Goal: Task Accomplishment & Management: Manage account settings

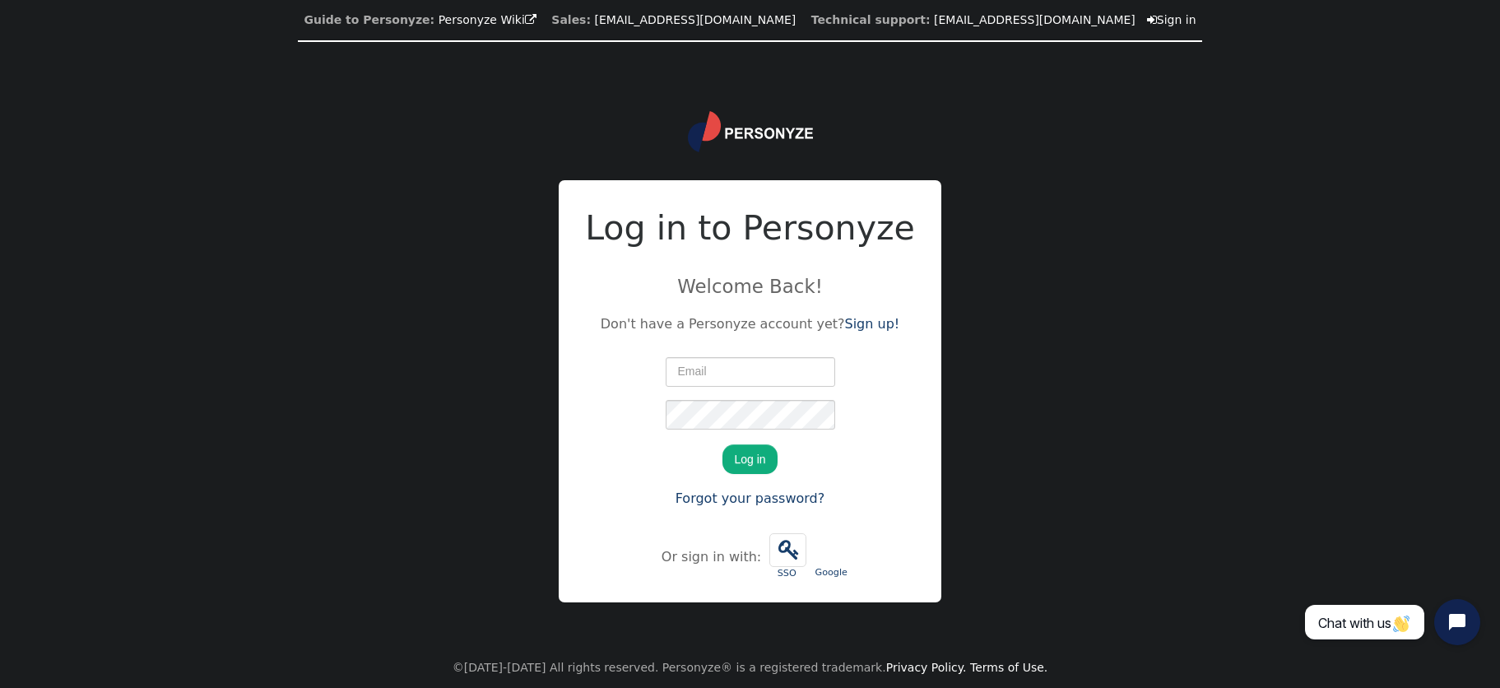
type input "rufus.olaniyan@premier.org.uk"
click at [1292, 305] on div "Guide to Personyze: Personyze Wiki  Sales: info@personyze.com Technical suppor…" at bounding box center [750, 344] width 1500 height 688
click at [732, 454] on button "Log in" at bounding box center [749, 459] width 54 height 30
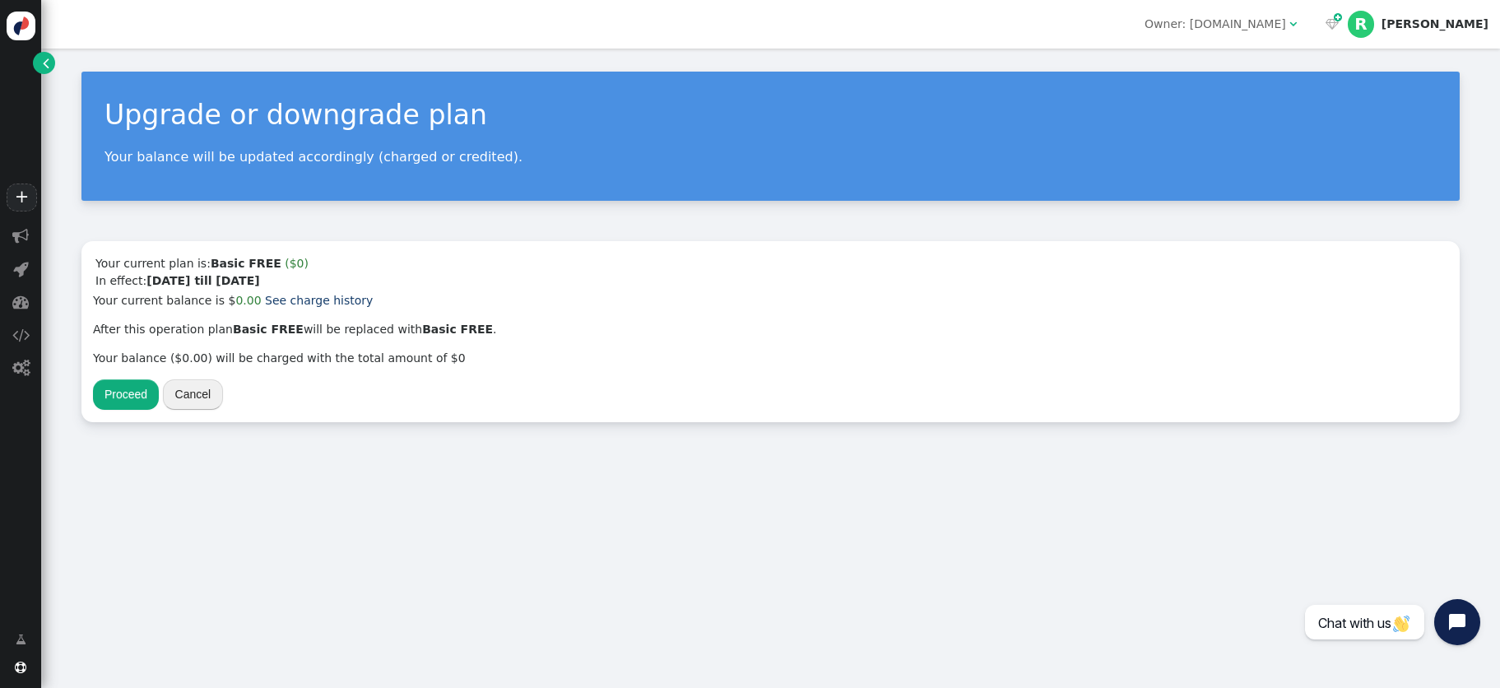
click at [717, 555] on div "Upgrade or downgrade plan Your balance will be updated accordingly (charged or …" at bounding box center [770, 368] width 1459 height 639
click at [1473, 26] on div "[PERSON_NAME]" at bounding box center [1435, 24] width 107 height 14
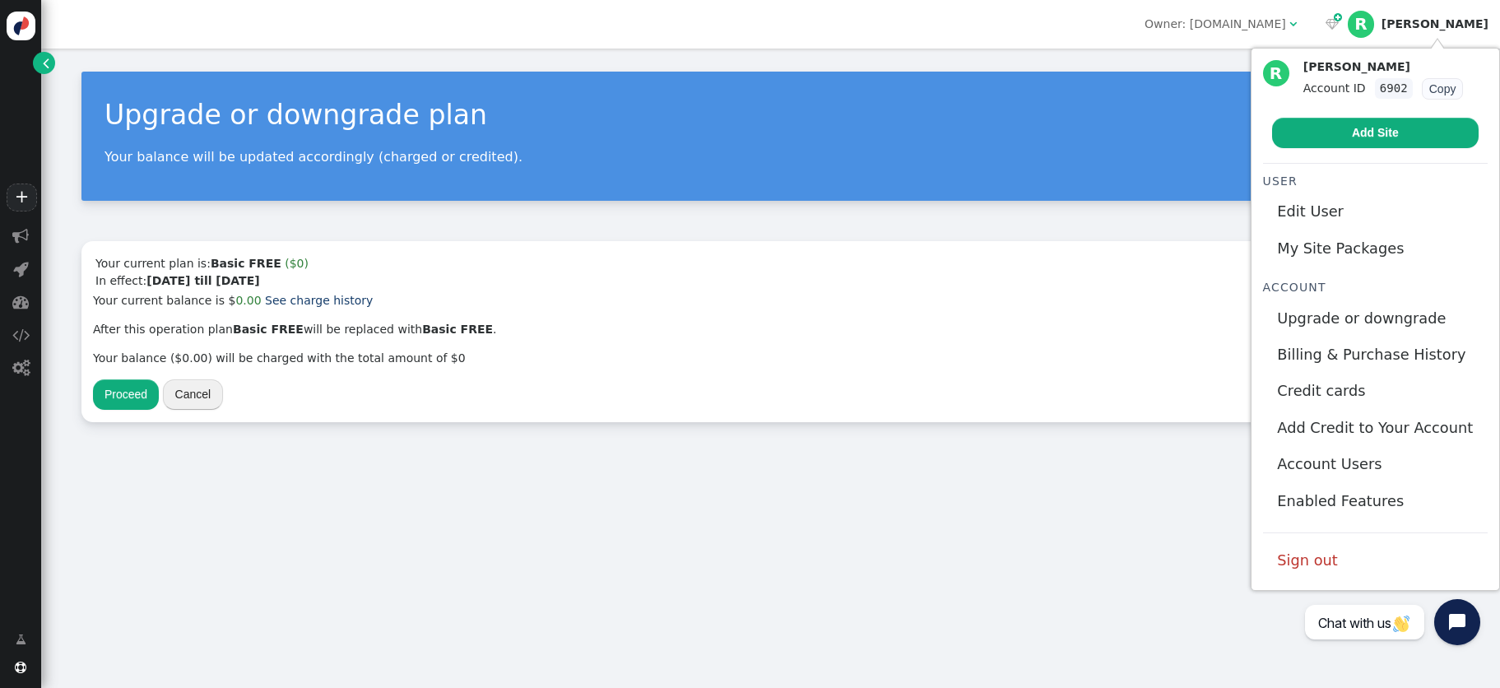
click at [918, 212] on div "Upgrade or downgrade plan Your balance will be updated accordingly (charged or …" at bounding box center [770, 247] width 1459 height 397
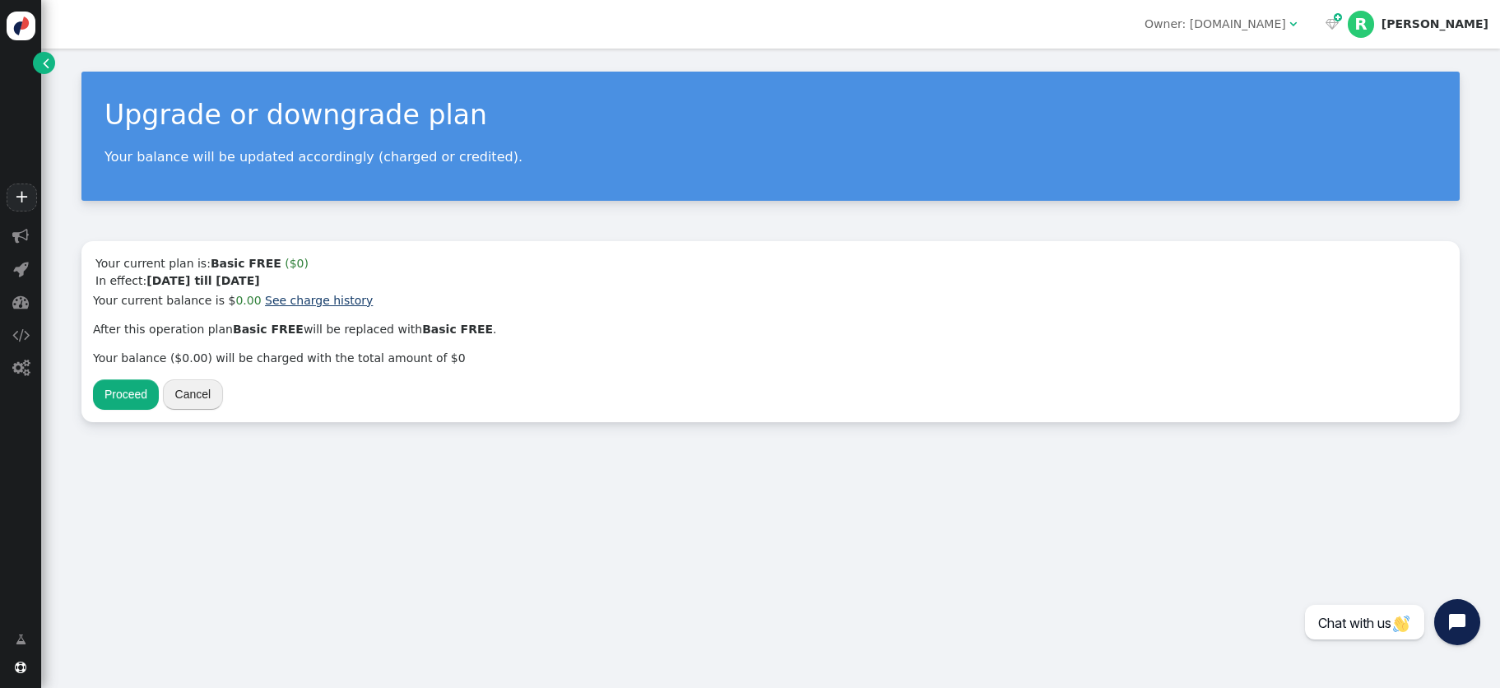
click at [304, 306] on link "See charge history" at bounding box center [319, 300] width 108 height 13
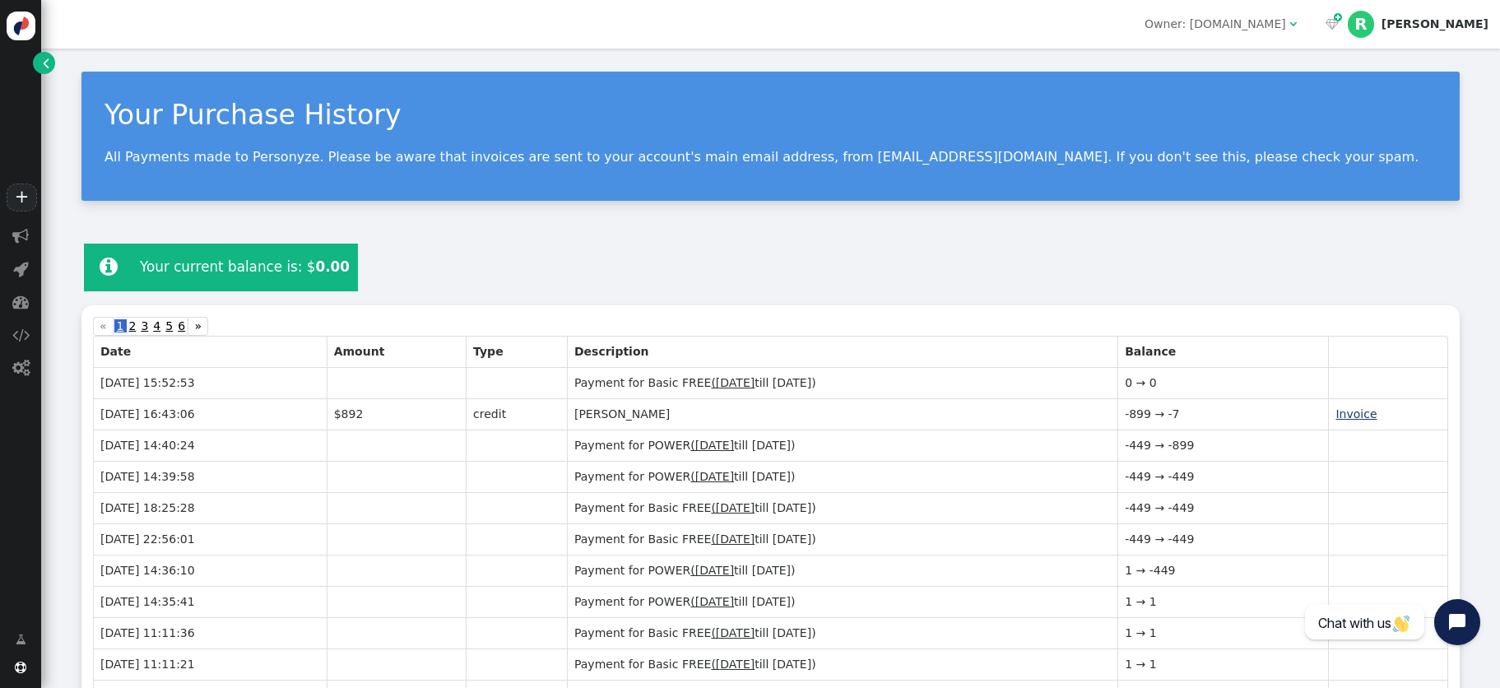
click at [1354, 412] on link "Invoice" at bounding box center [1356, 413] width 41 height 13
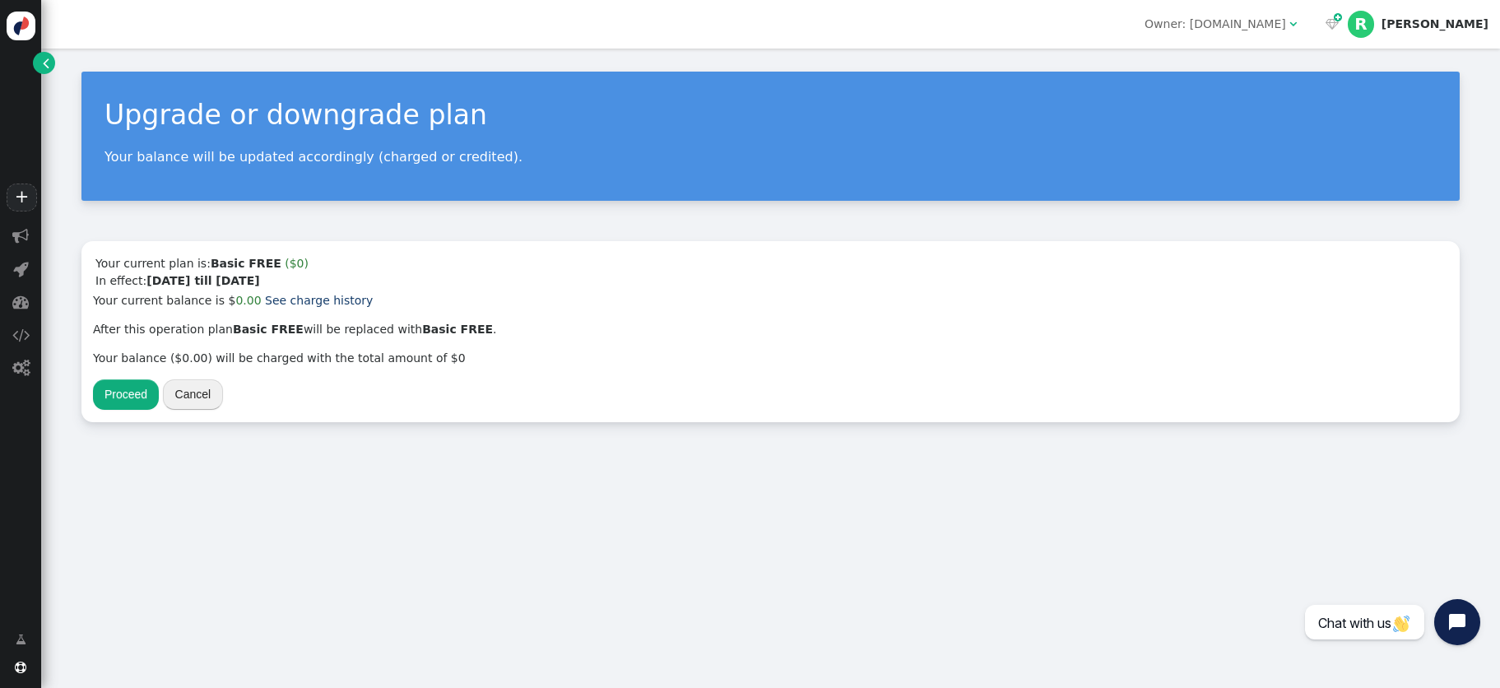
click at [1308, 26] on span "Owner: premier.plus " at bounding box center [1220, 24] width 175 height 26
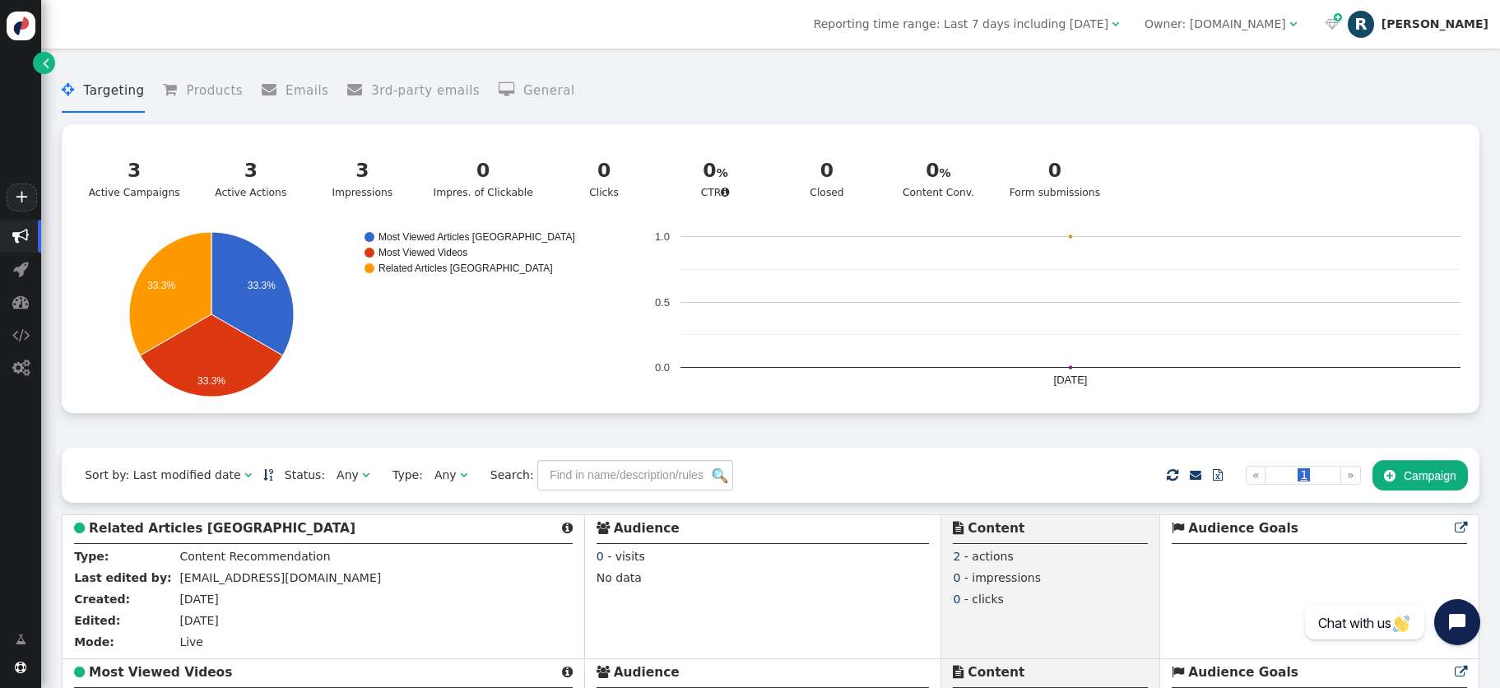
click at [1461, 23] on div "[PERSON_NAME]" at bounding box center [1435, 24] width 107 height 14
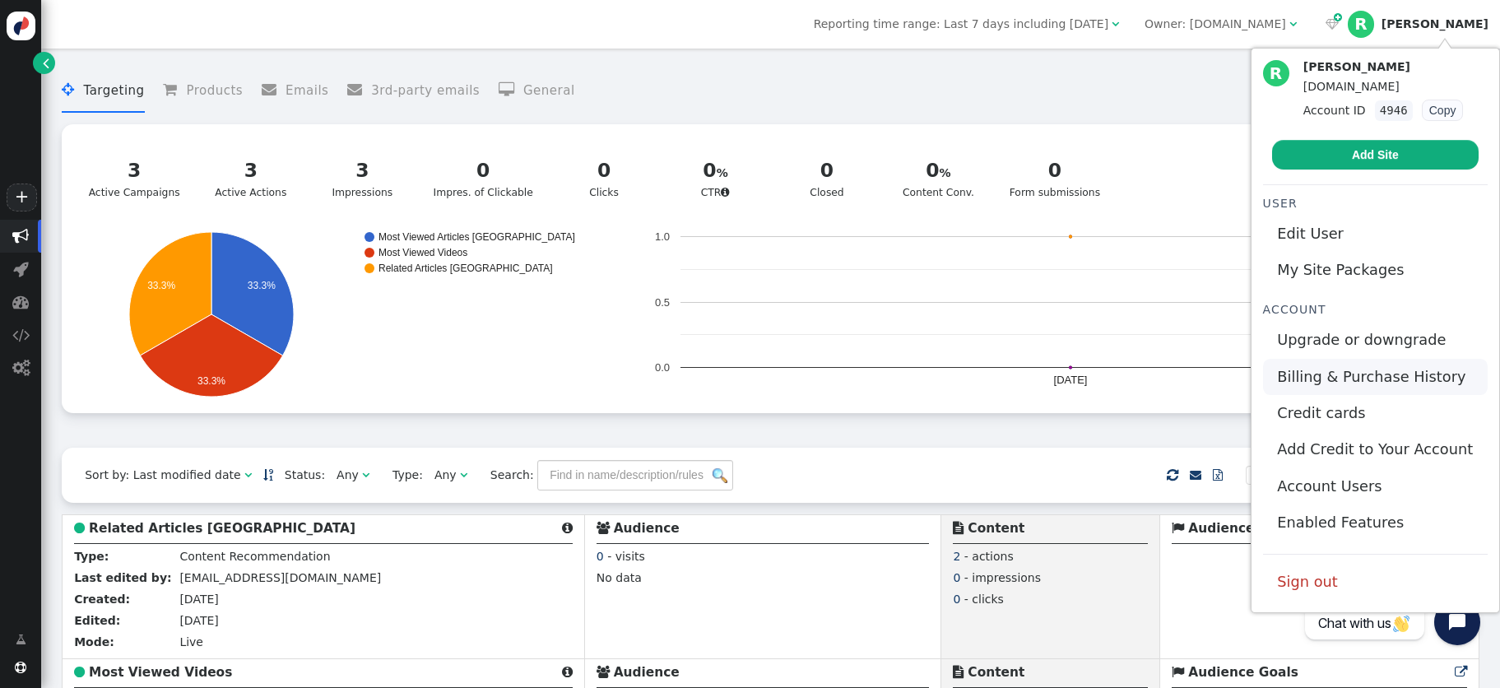
click at [1354, 368] on link "Billing & Purchase History" at bounding box center [1375, 377] width 225 height 36
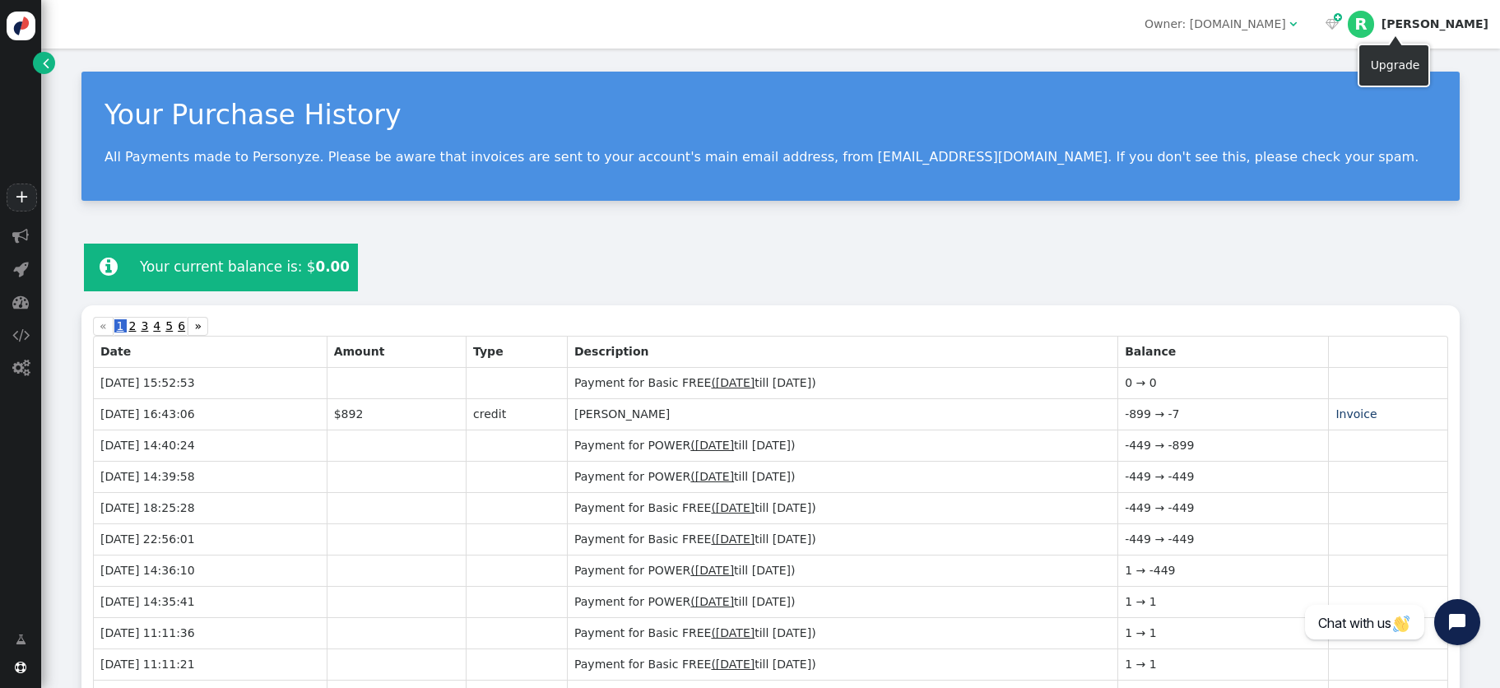
click at [1497, 23] on div "  R Rufus" at bounding box center [1407, 24] width 185 height 49
click at [1478, 24] on div "[PERSON_NAME]" at bounding box center [1435, 24] width 107 height 14
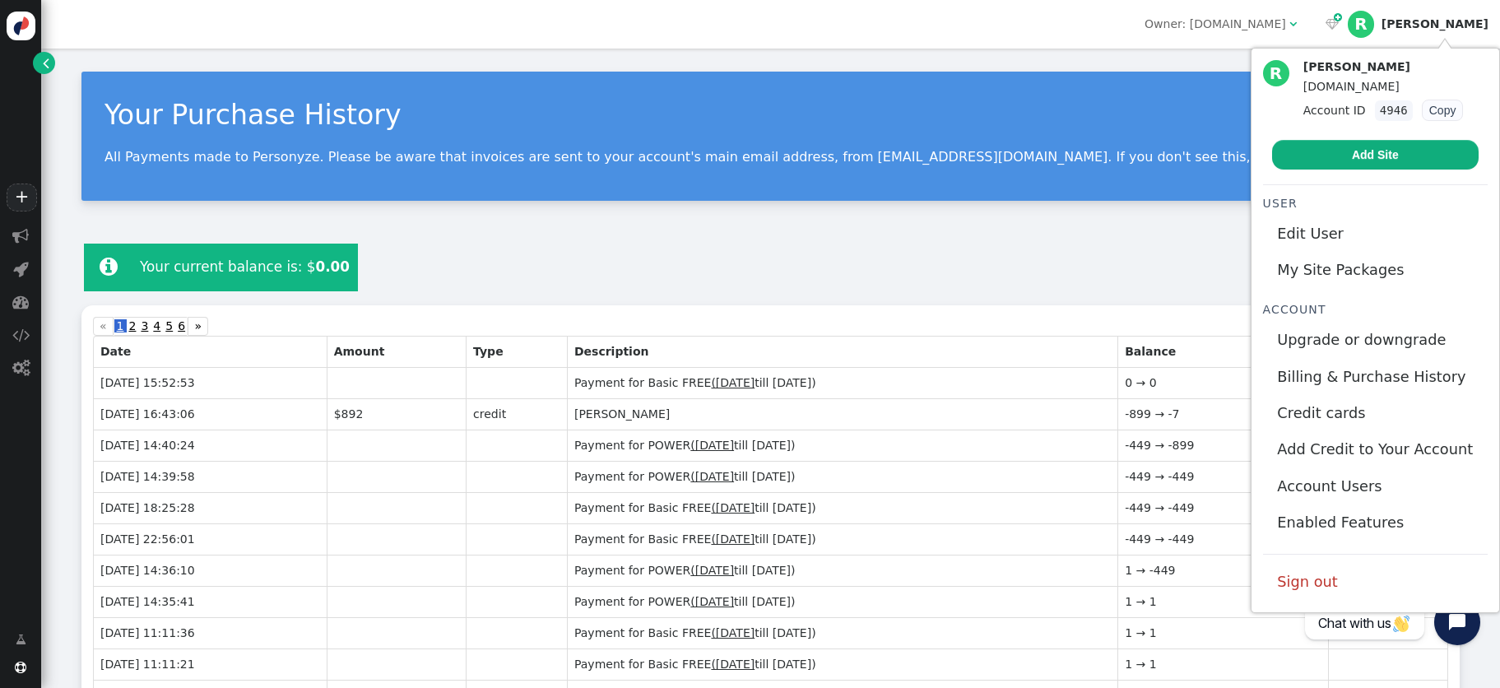
click at [861, 280] on div " Your current balance is: $ 0.00 Please, add a credit card Add Funds to Balance" at bounding box center [770, 267] width 1378 height 53
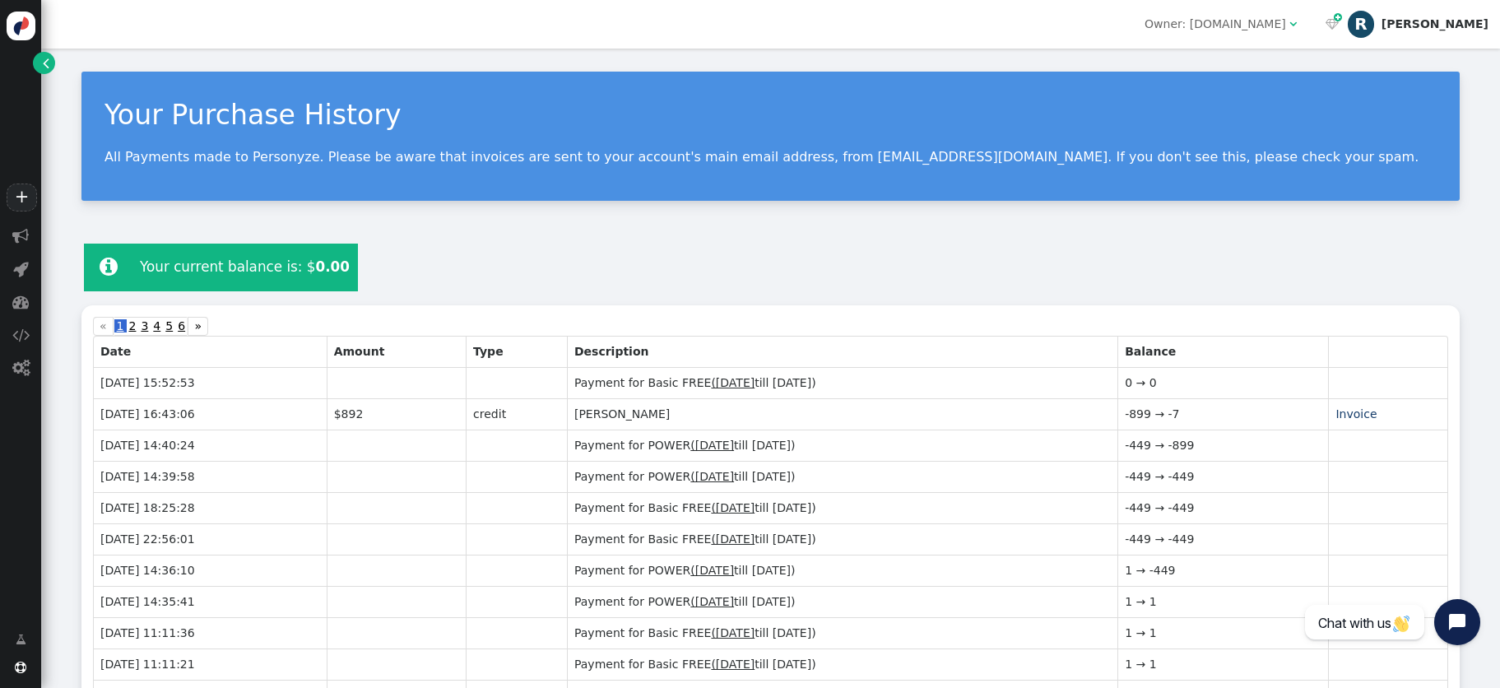
click at [1468, 20] on div "[PERSON_NAME]" at bounding box center [1435, 24] width 107 height 14
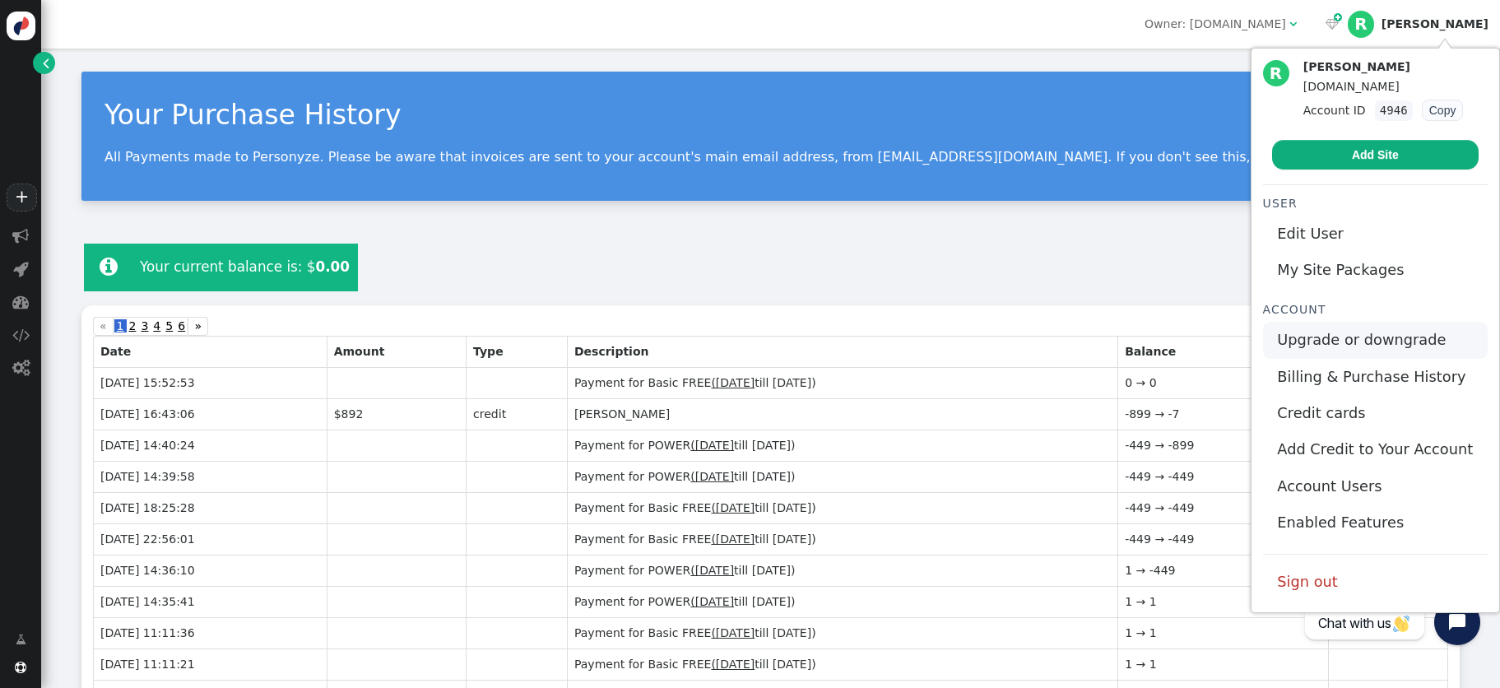
click at [1364, 341] on link "Upgrade or downgrade" at bounding box center [1375, 340] width 225 height 36
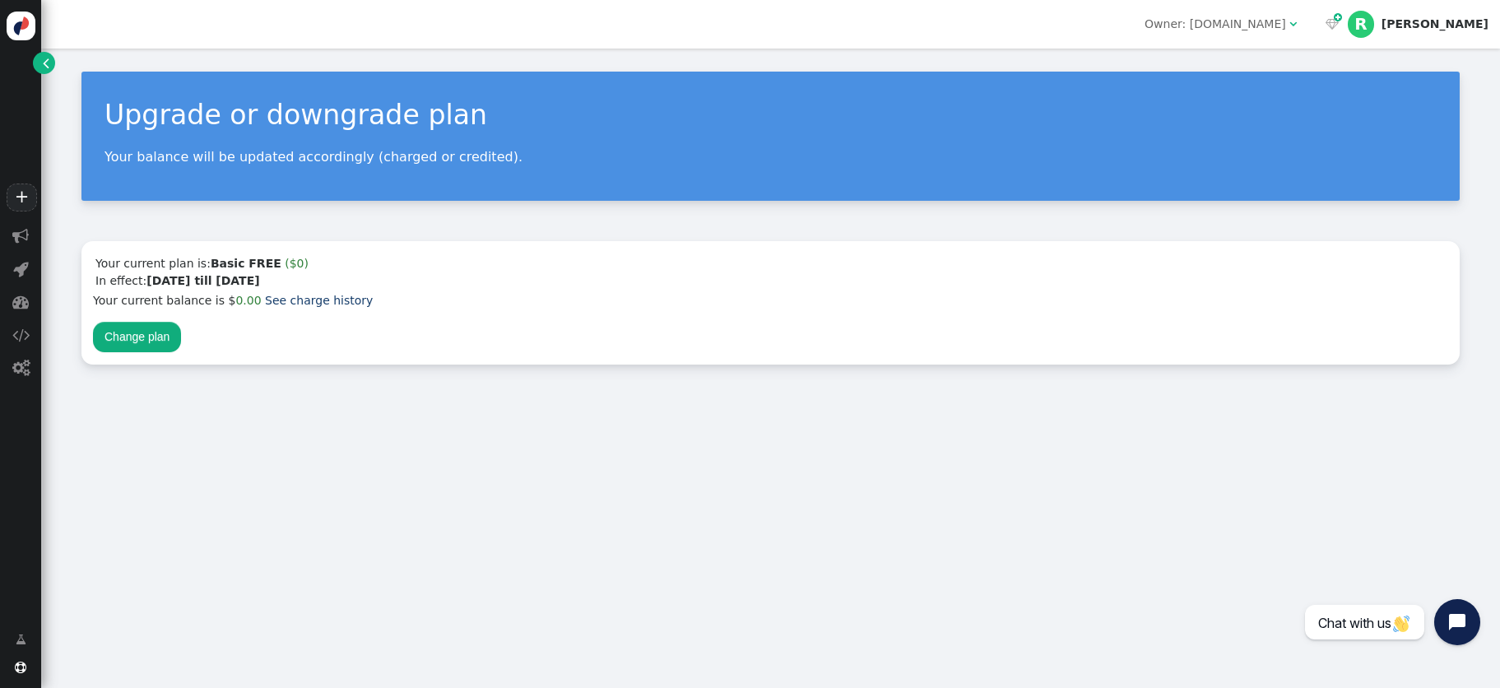
click at [1286, 27] on div "Owner: www.premierchristian.news" at bounding box center [1216, 24] width 142 height 17
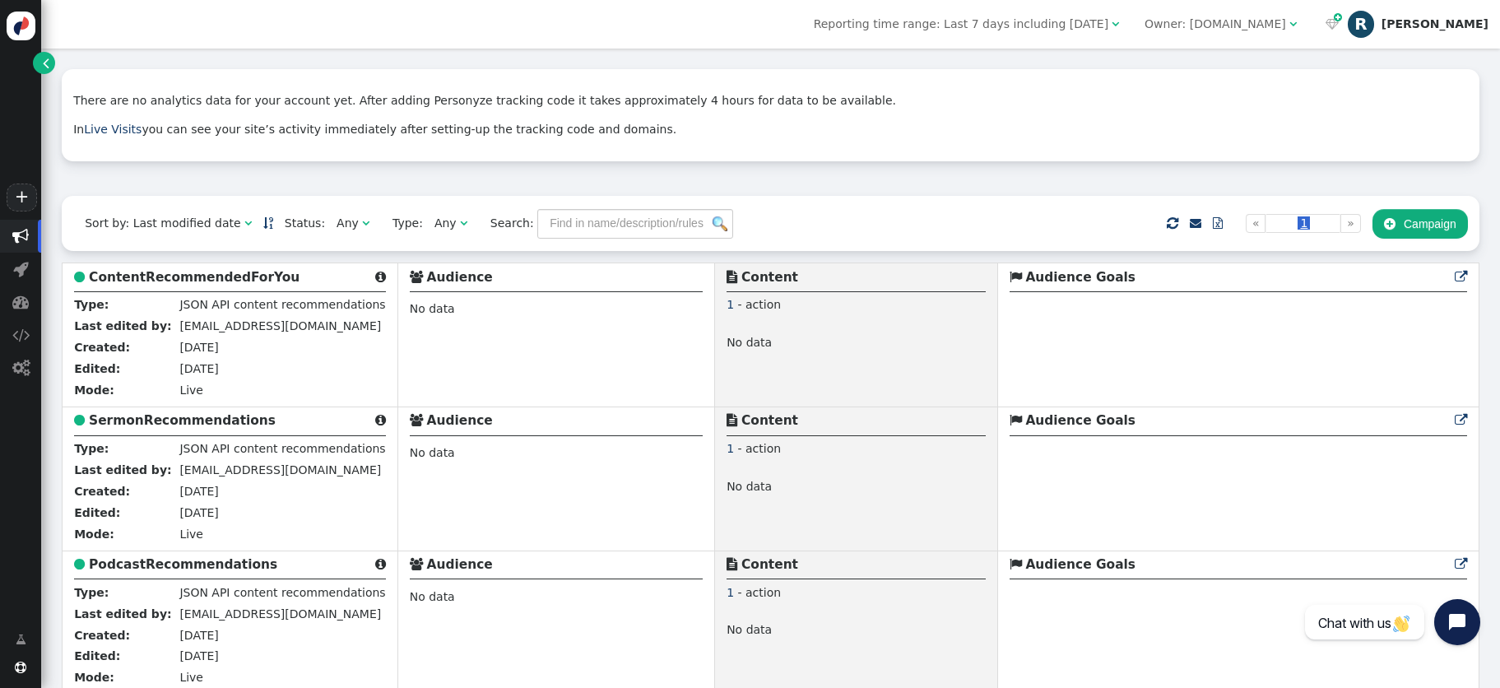
click at [1472, 26] on div "[PERSON_NAME]" at bounding box center [1435, 24] width 107 height 14
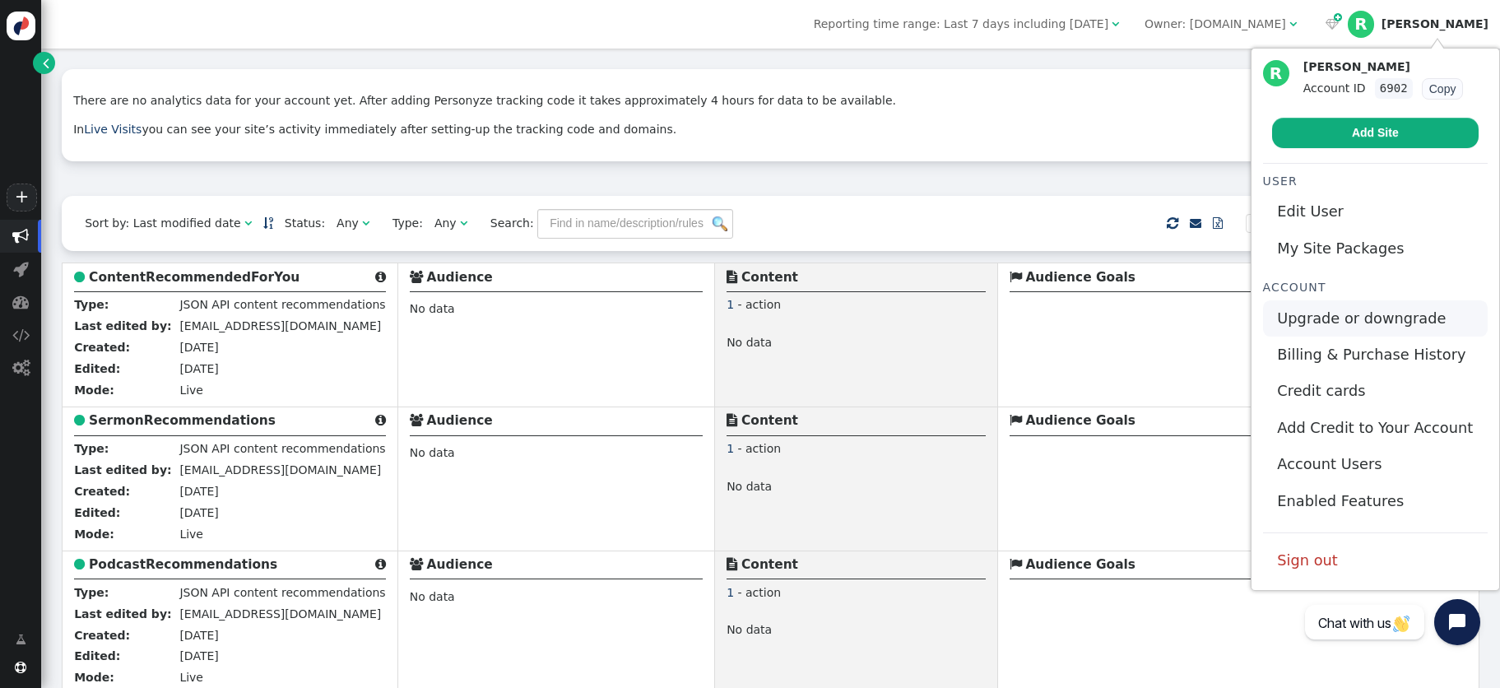
click at [1348, 313] on link "Upgrade or downgrade" at bounding box center [1375, 318] width 225 height 36
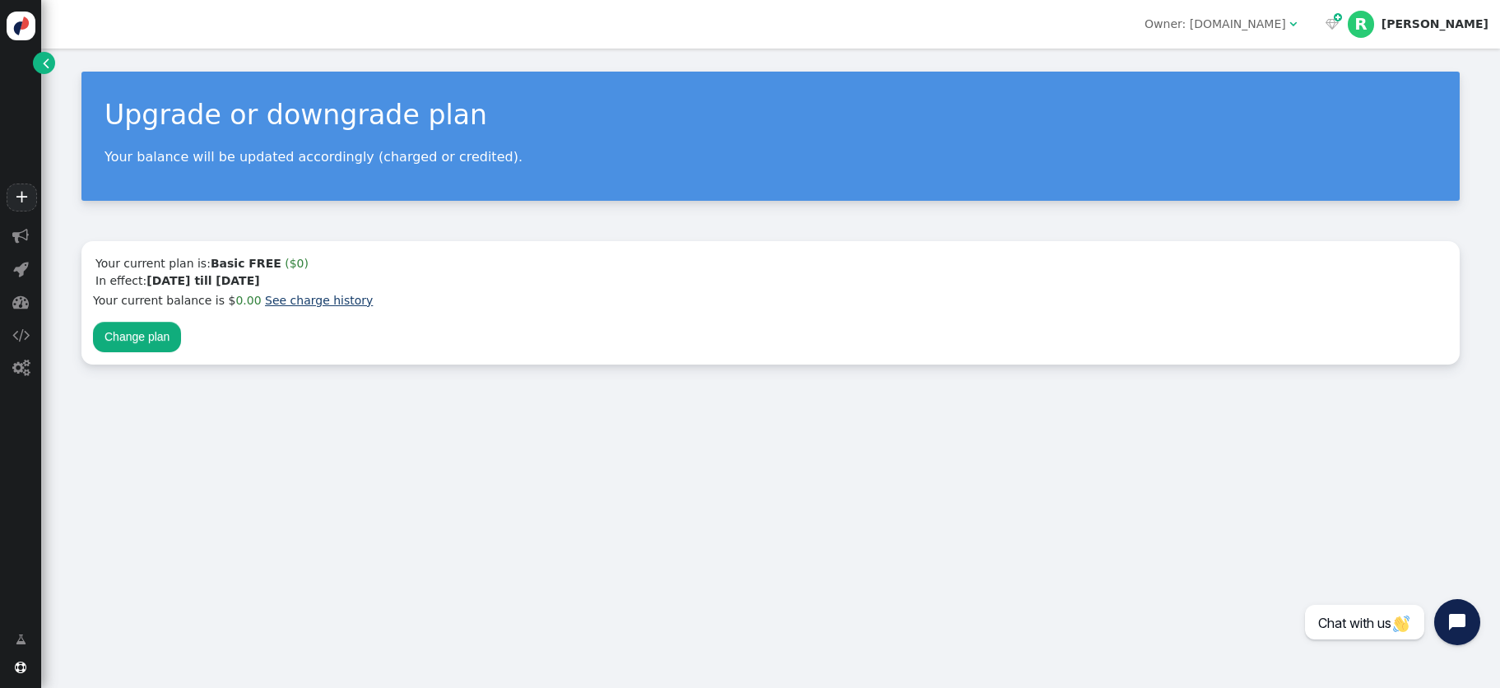
click at [318, 300] on link "See charge history" at bounding box center [319, 300] width 108 height 13
